Goal: Task Accomplishment & Management: Manage account settings

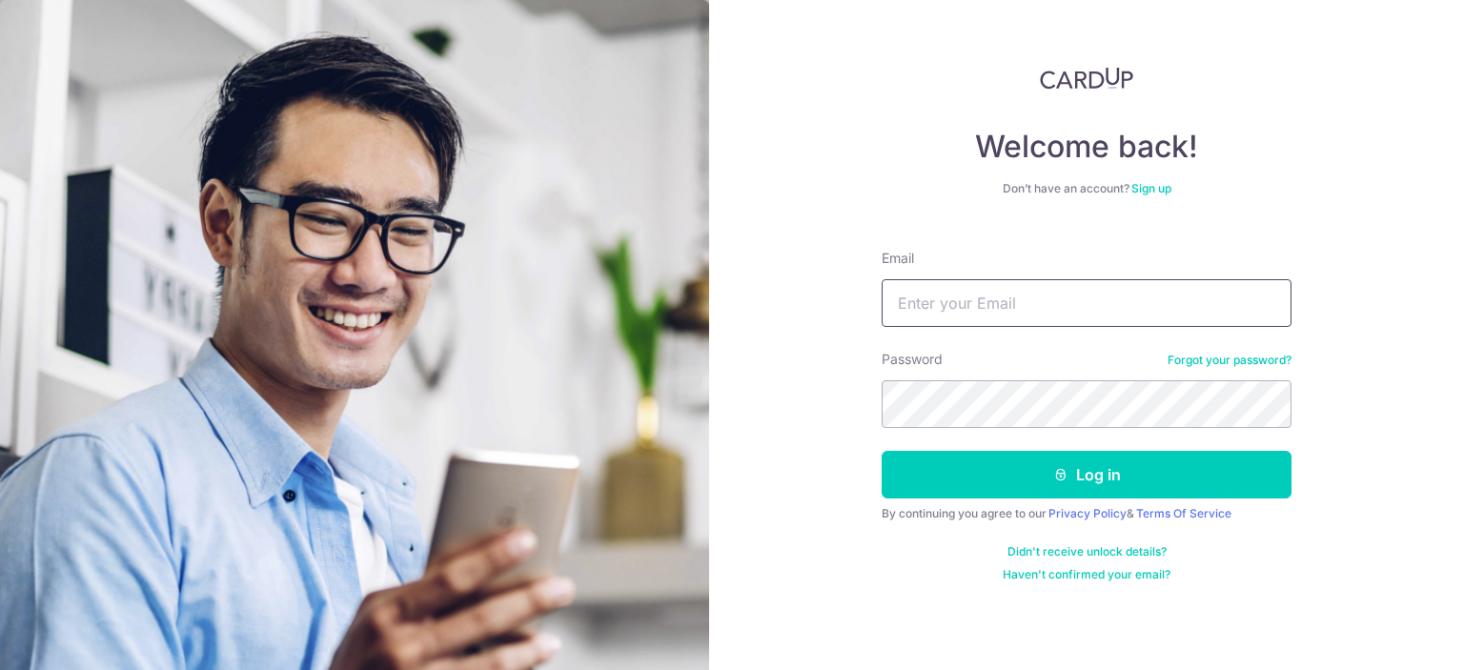
click at [968, 305] on input "Email" at bounding box center [1086, 303] width 410 height 48
type input "[EMAIL_ADDRESS][DOMAIN_NAME]"
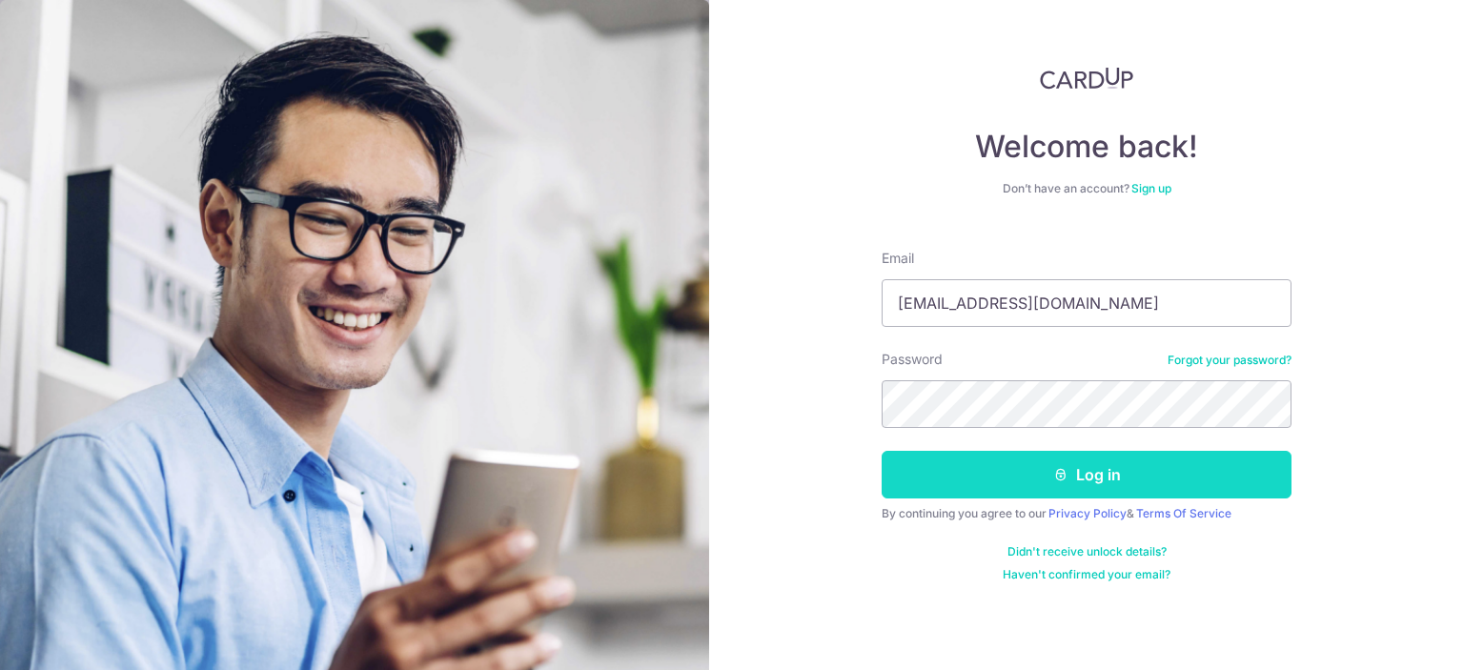
click at [1120, 493] on button "Log in" at bounding box center [1086, 475] width 410 height 48
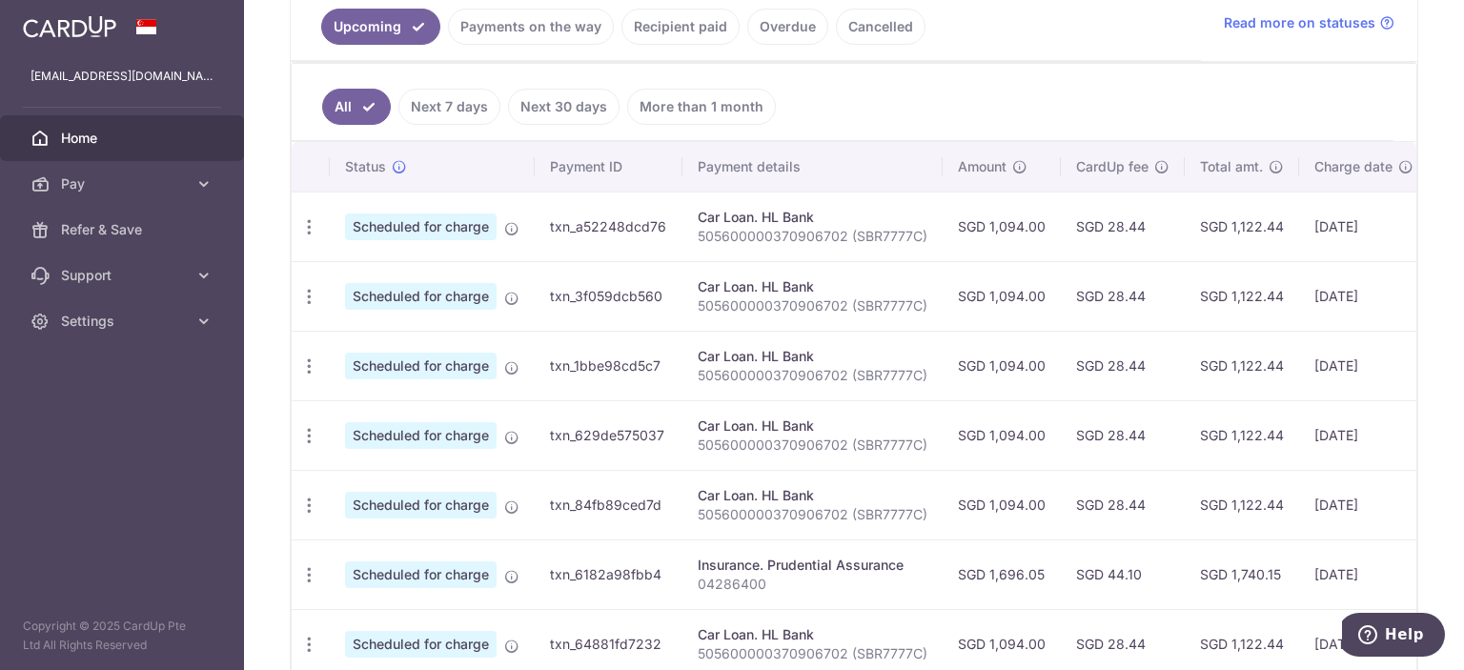
scroll to position [572, 0]
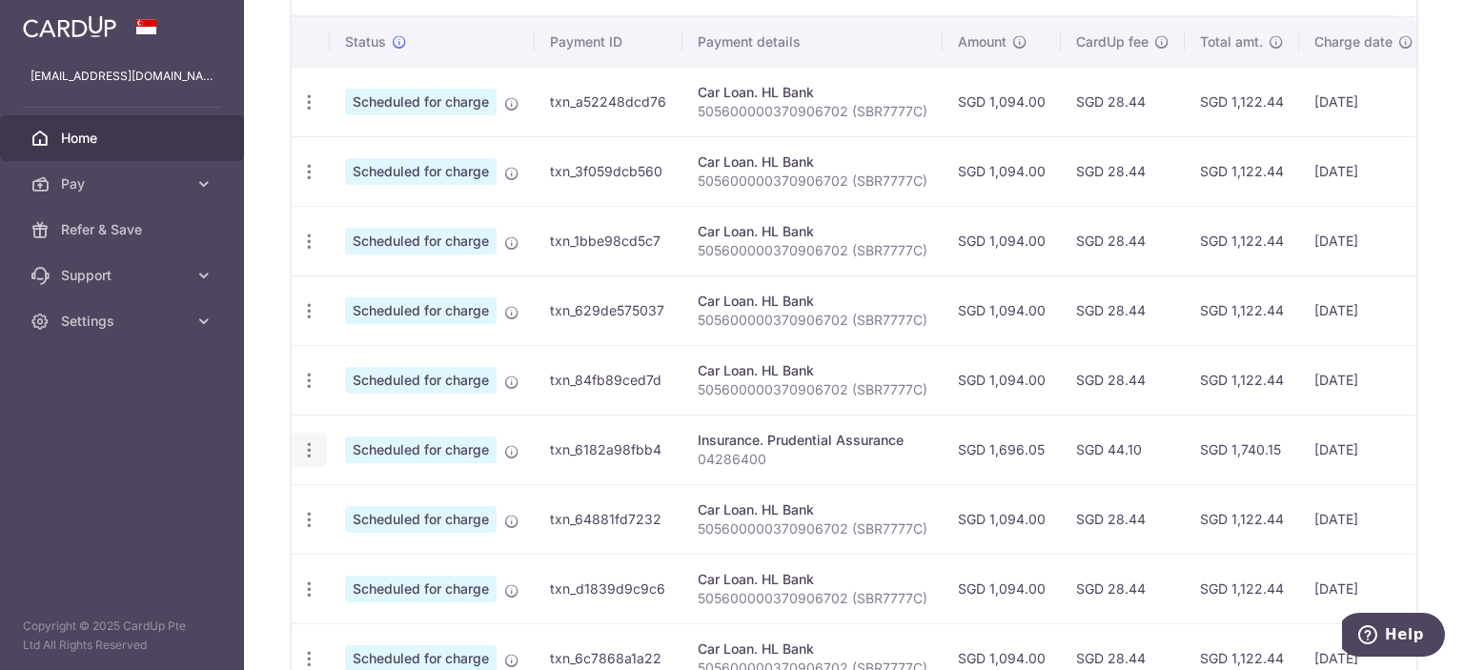
click at [294, 445] on div "Update payment Cancel payment" at bounding box center [309, 450] width 35 height 35
click at [313, 445] on icon "button" at bounding box center [309, 450] width 20 height 20
click at [391, 549] on span "Cancel payment" at bounding box center [411, 548] width 128 height 23
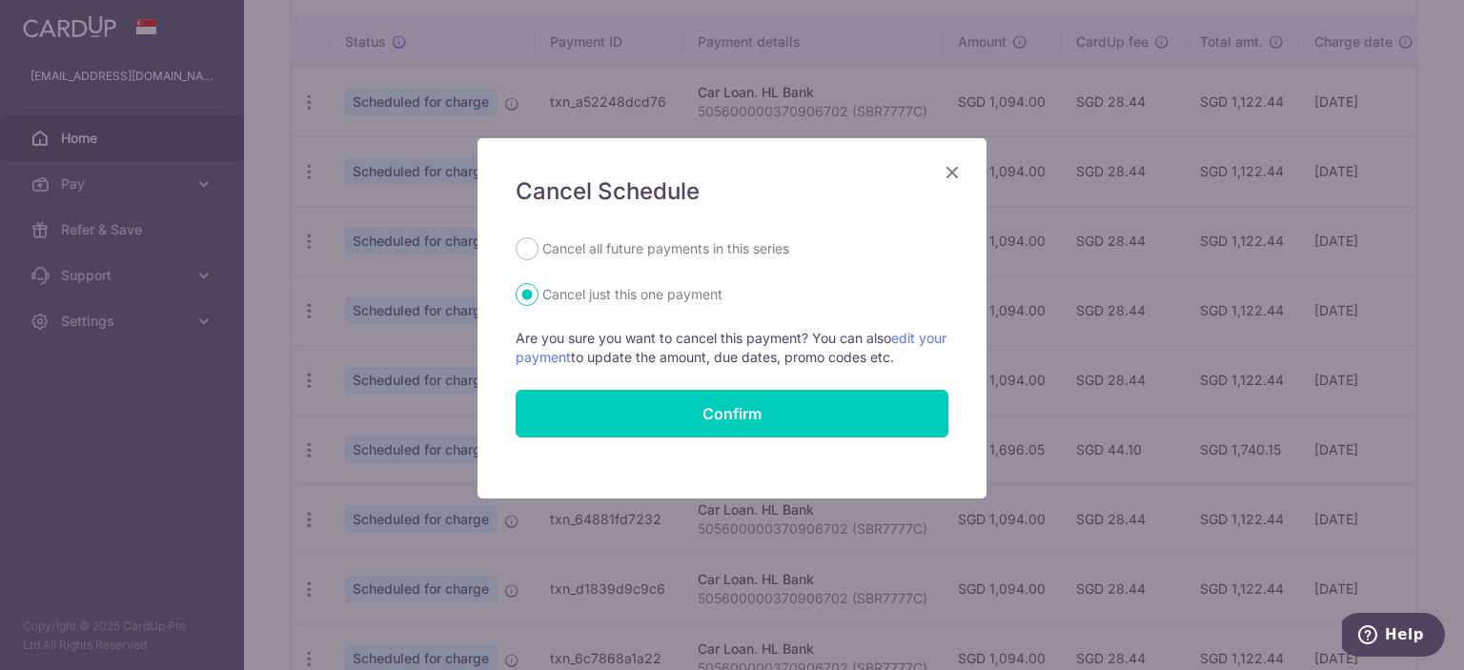
click at [532, 235] on div "Cancel Schedule Cancel all future payments in this series Cancel just this one …" at bounding box center [731, 318] width 509 height 360
click at [532, 243] on input "Cancel all future payments in this series" at bounding box center [527, 248] width 23 height 23
radio input "true"
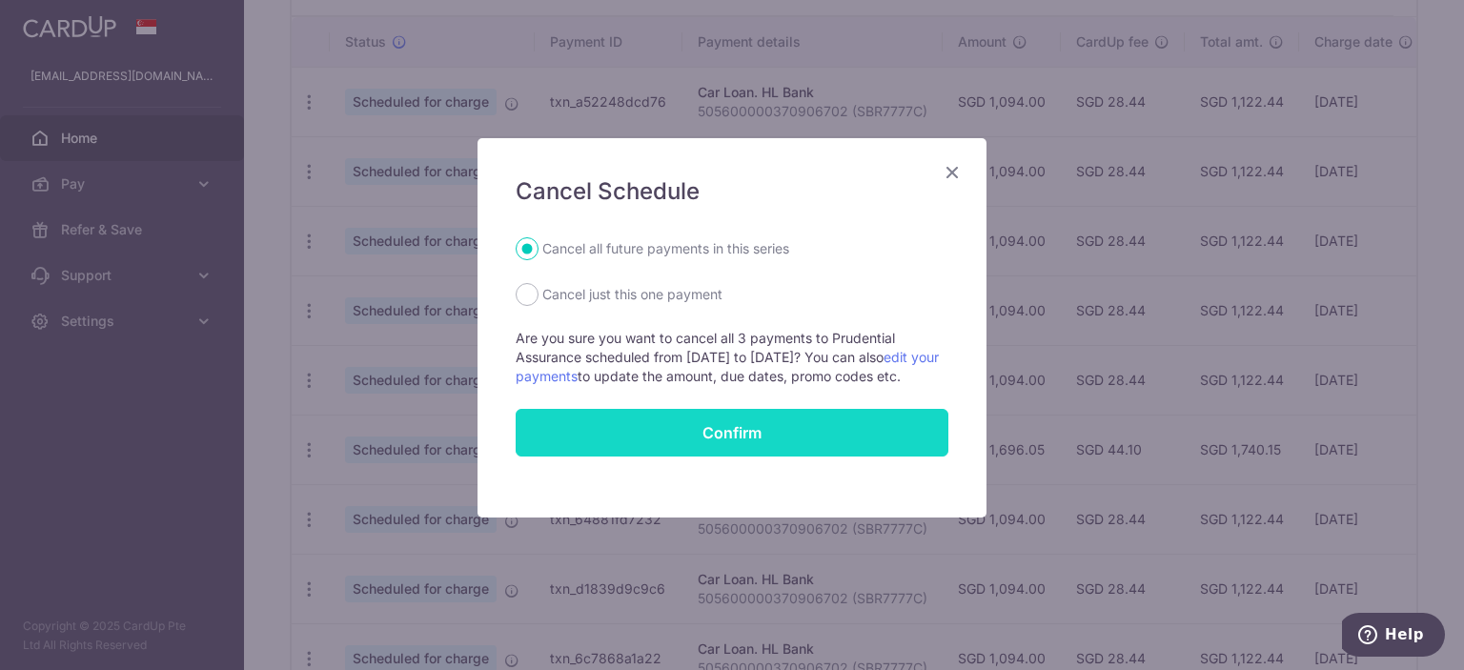
click at [704, 456] on button "Confirm" at bounding box center [732, 433] width 433 height 48
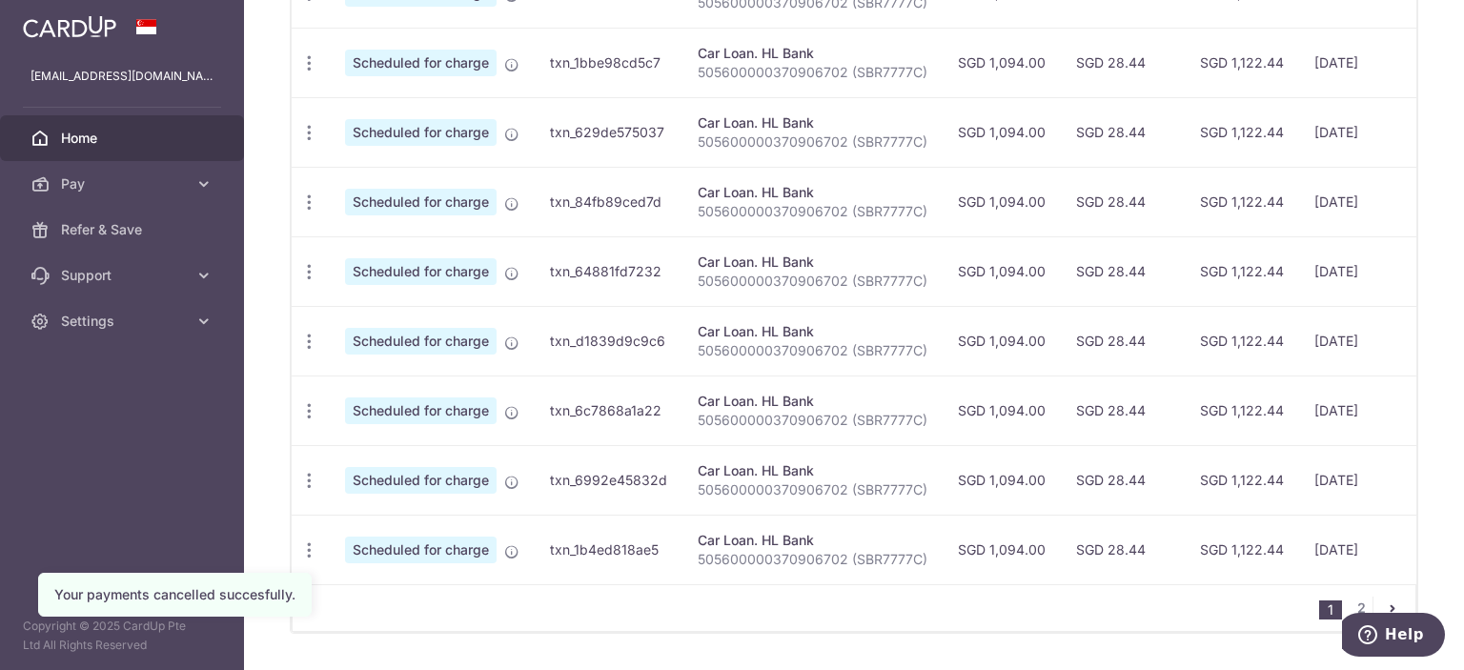
scroll to position [762, 0]
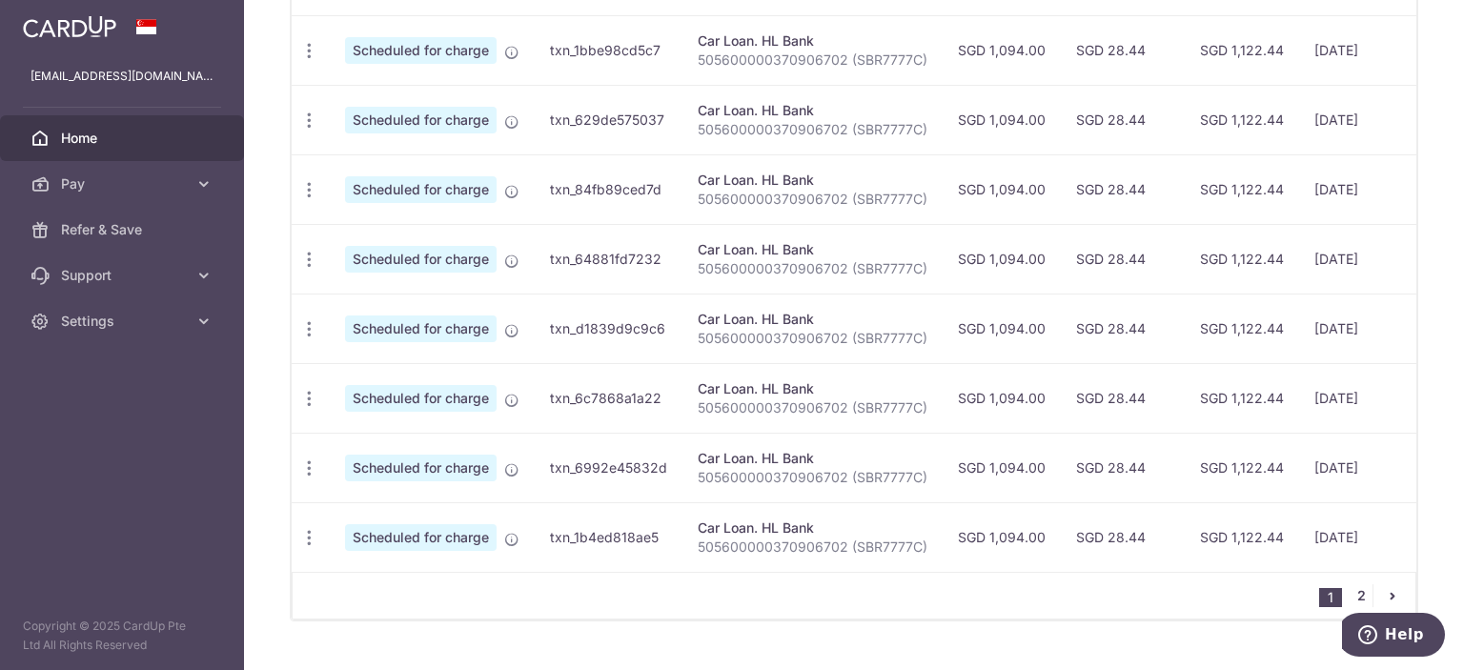
click at [1349, 595] on link "2" at bounding box center [1360, 595] width 23 height 23
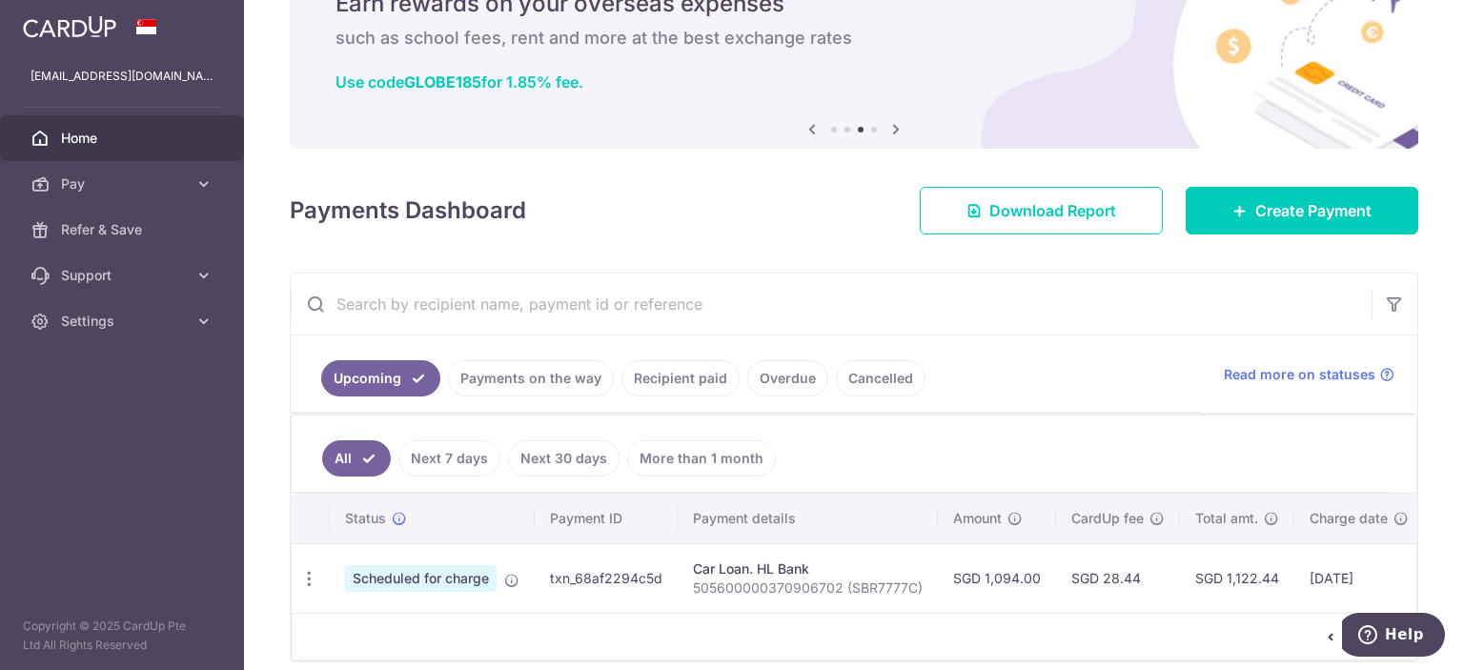
scroll to position [183, 0]
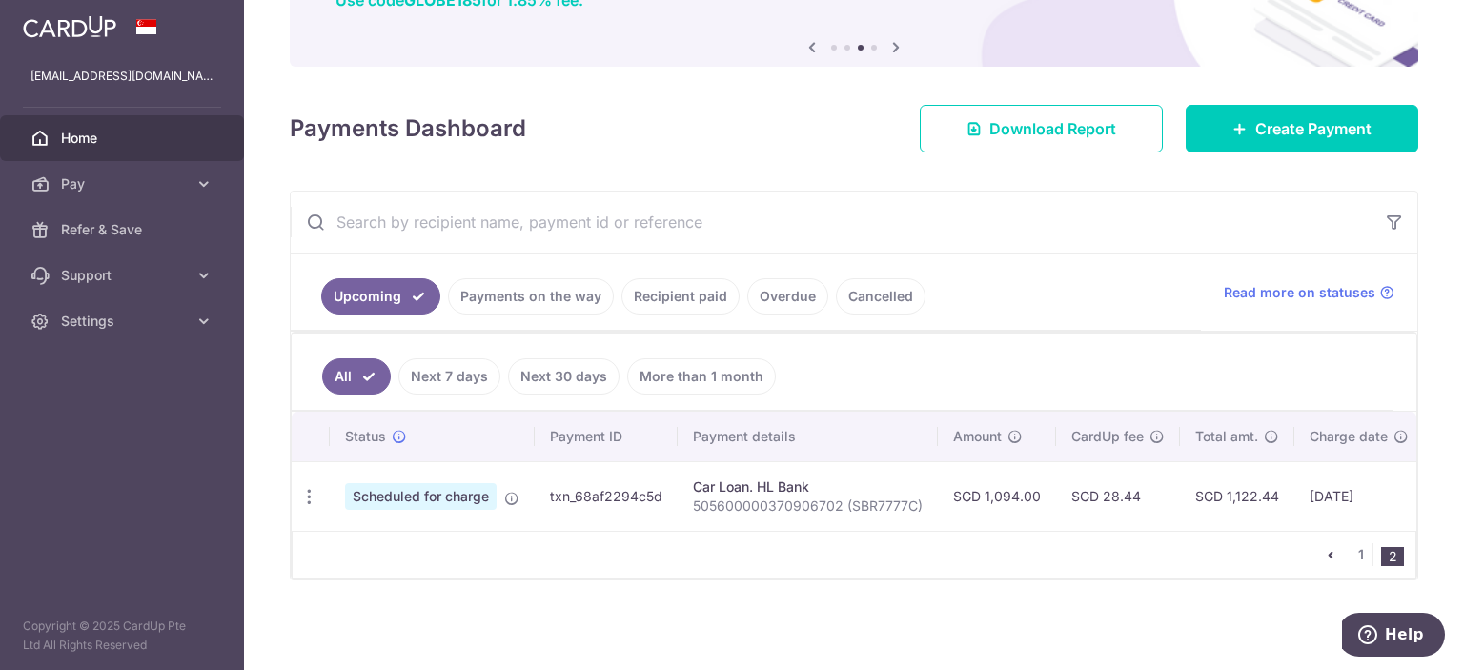
click at [698, 293] on link "Recipient paid" at bounding box center [680, 296] width 118 height 36
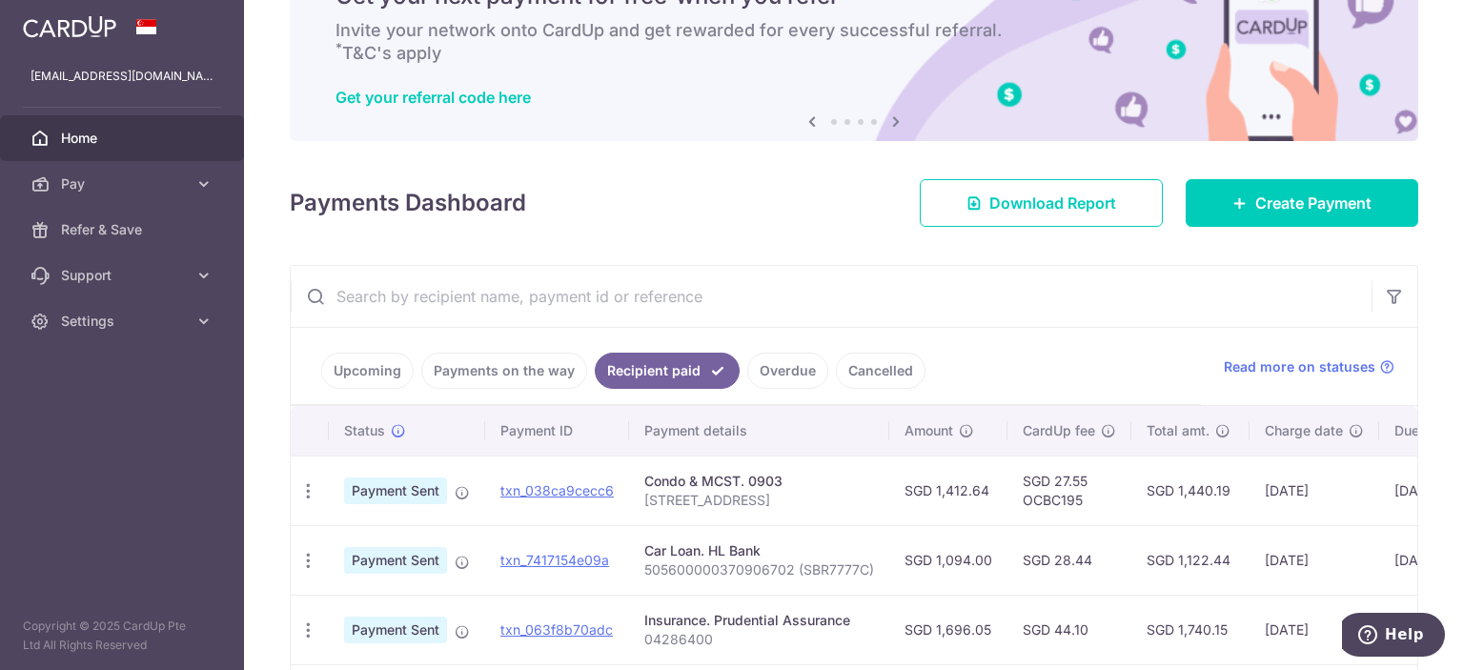
scroll to position [0, 0]
